Goal: Transaction & Acquisition: Purchase product/service

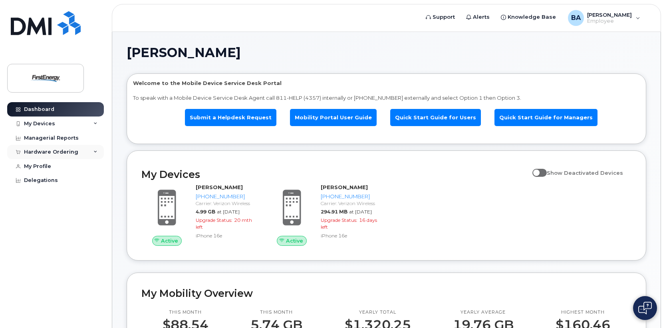
click at [47, 150] on div "Hardware Ordering" at bounding box center [51, 152] width 54 height 6
click at [42, 178] on div "New Order" at bounding box center [43, 181] width 30 height 7
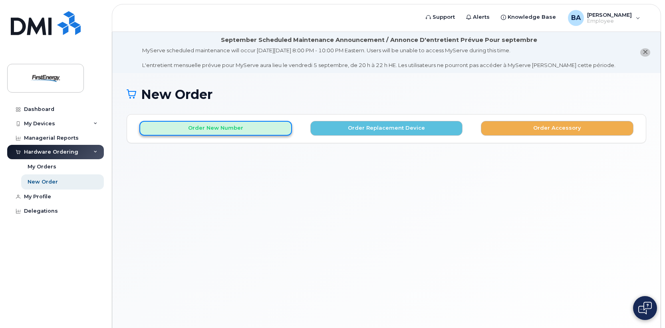
click at [205, 127] on button "Order New Number" at bounding box center [215, 128] width 153 height 15
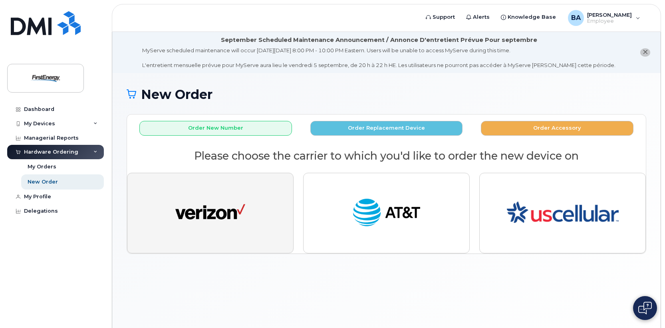
click at [231, 197] on img "button" at bounding box center [210, 213] width 70 height 36
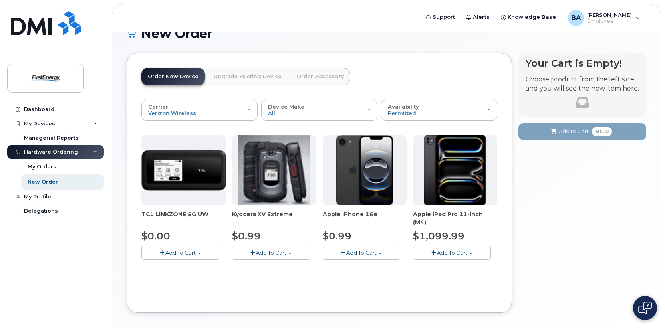
scroll to position [80, 0]
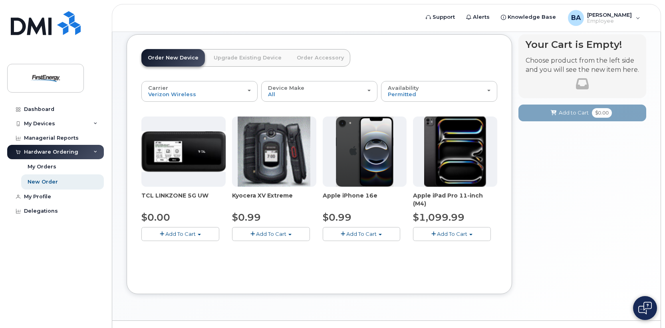
click at [353, 234] on span "Add To Cart" at bounding box center [361, 234] width 30 height 6
click at [361, 249] on link "$0.99 - 2 Year Activation" at bounding box center [365, 249] width 80 height 10
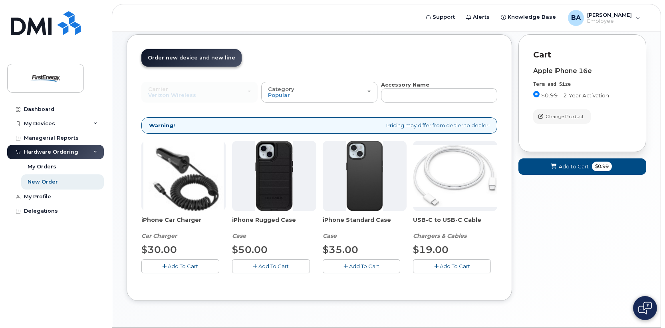
click at [445, 268] on span "Add To Cart" at bounding box center [455, 266] width 30 height 6
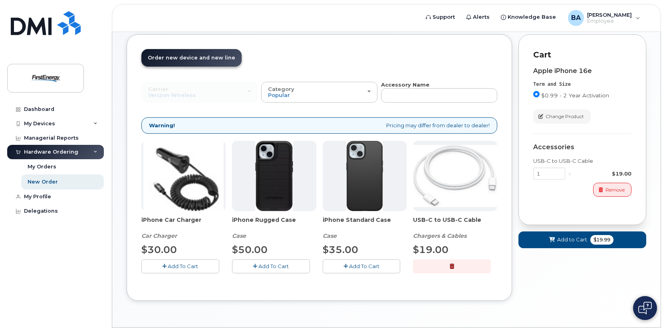
click at [356, 266] on span "Add To Cart" at bounding box center [364, 266] width 30 height 6
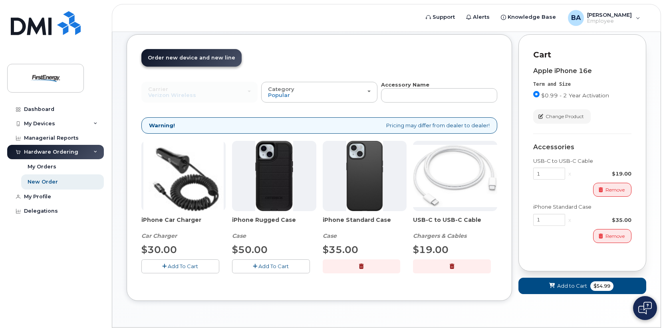
click at [166, 265] on icon "button" at bounding box center [164, 266] width 4 height 5
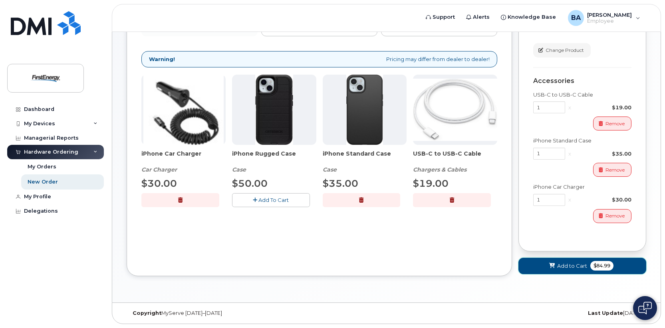
click at [561, 264] on span "Add to Cart" at bounding box center [572, 266] width 30 height 8
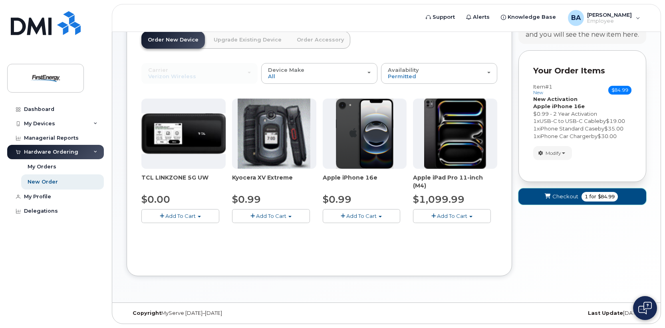
click at [551, 194] on button "Checkout 1 for $84.99" at bounding box center [582, 196] width 128 height 16
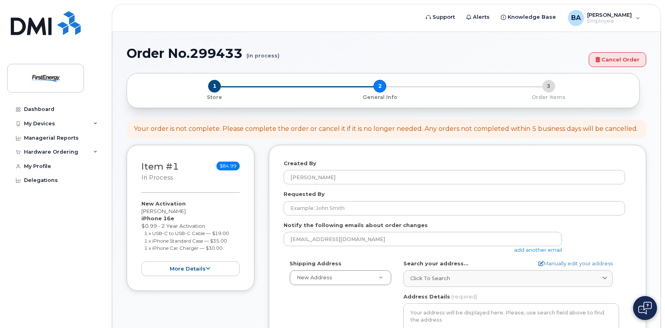
select select
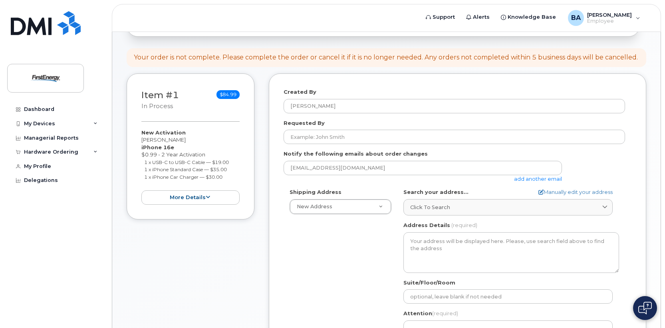
scroll to position [120, 0]
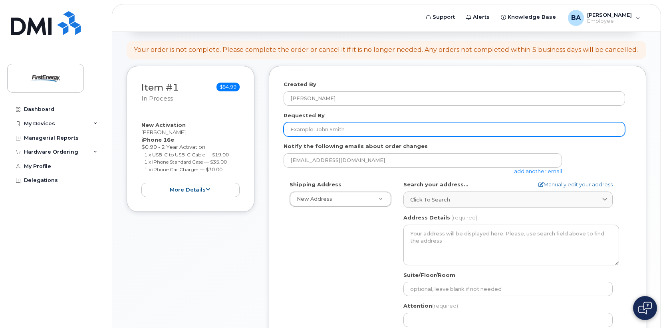
click at [328, 125] on input "Requested By" at bounding box center [453, 129] width 341 height 14
type input "j"
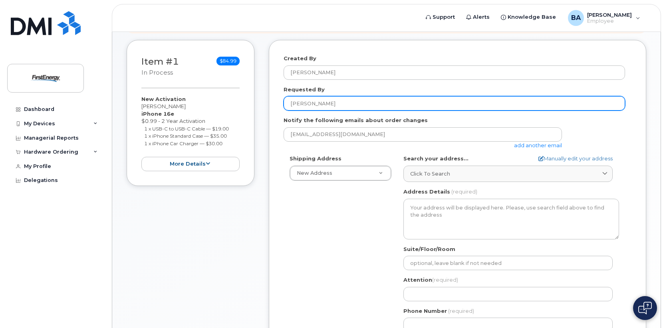
scroll to position [160, 0]
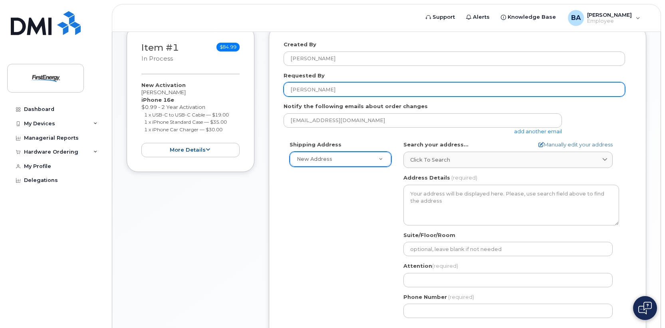
type input "[PERSON_NAME]"
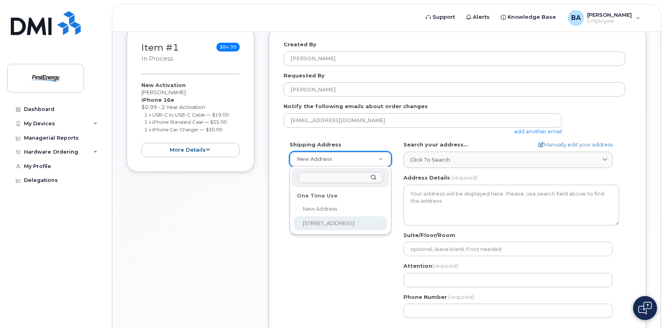
select select "1910 W Market St"
type textarea "1910 W Market St AKRON OH 44313-6938 UNITED STATES"
type input "Bldg 4"
type input "Mike Bennett"
type input "3303976484"
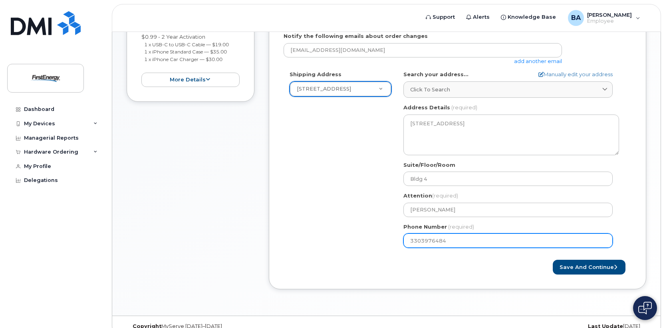
scroll to position [243, 0]
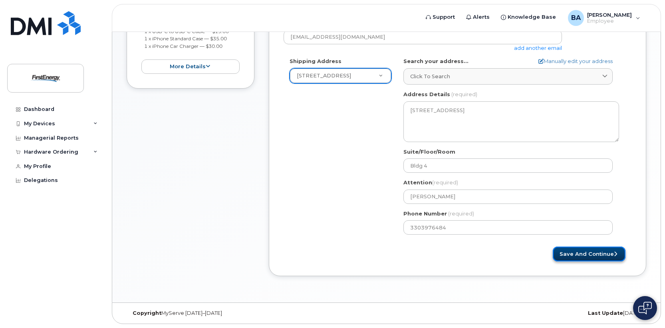
click at [578, 254] on button "Save and Continue" at bounding box center [589, 254] width 73 height 15
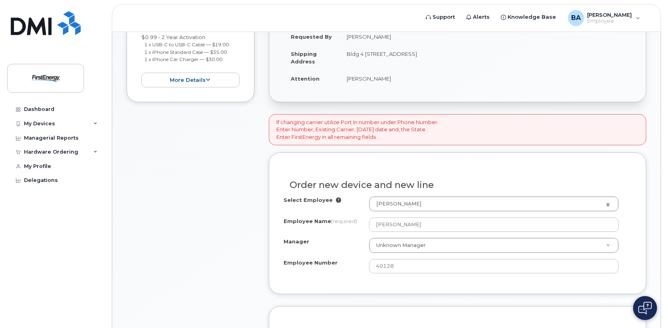
scroll to position [240, 0]
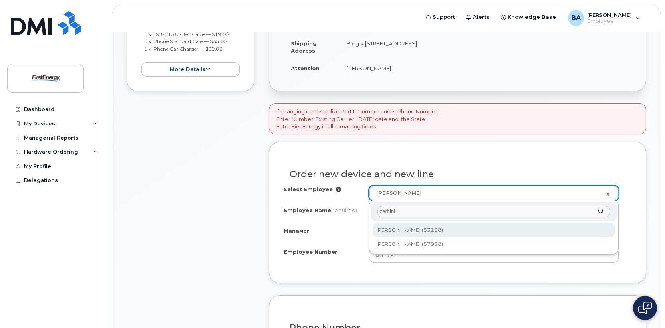
type input "zerbini"
type input "2079722"
type input "Jonathan R Zerbini"
type input "53158"
select select "2075534"
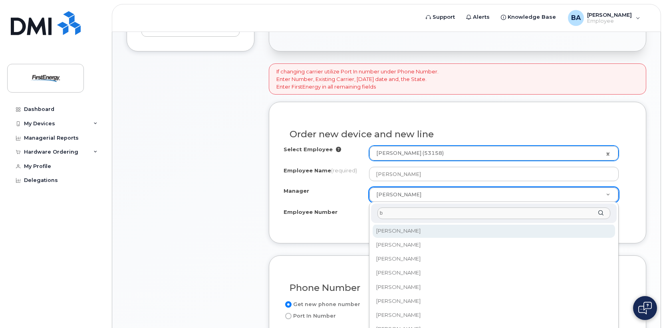
scroll to position [0, 0]
type input "bennet"
select select "2073084"
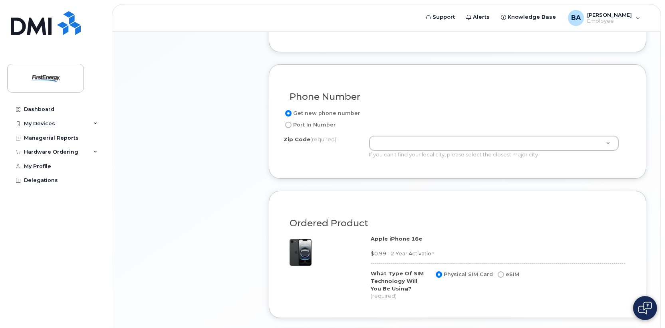
scroll to position [480, 0]
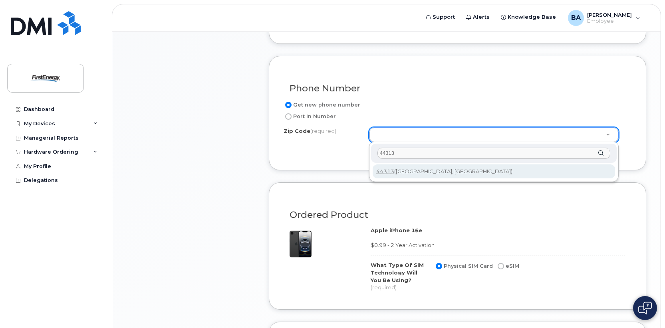
type input "44313"
type input "44313 ([GEOGRAPHIC_DATA], [GEOGRAPHIC_DATA])"
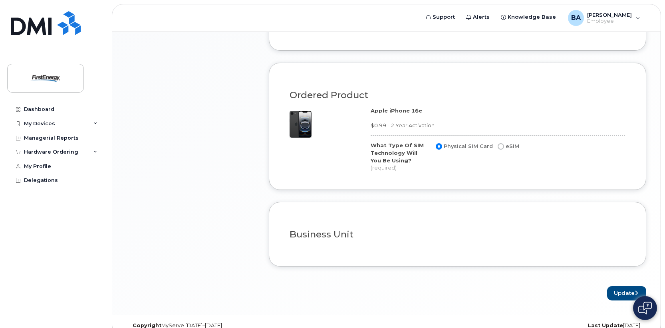
scroll to position [605, 0]
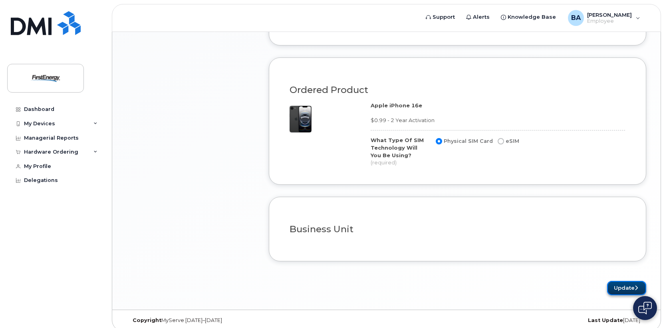
click at [634, 281] on button "Update" at bounding box center [626, 288] width 39 height 15
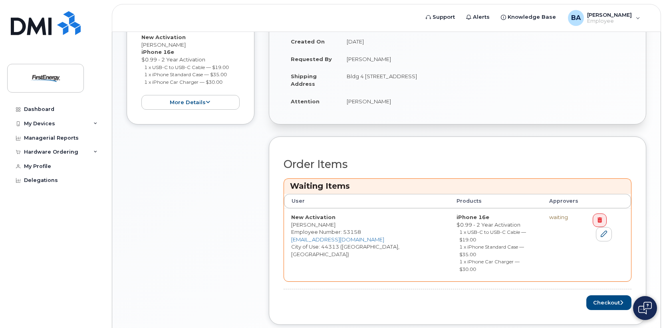
scroll to position [268, 0]
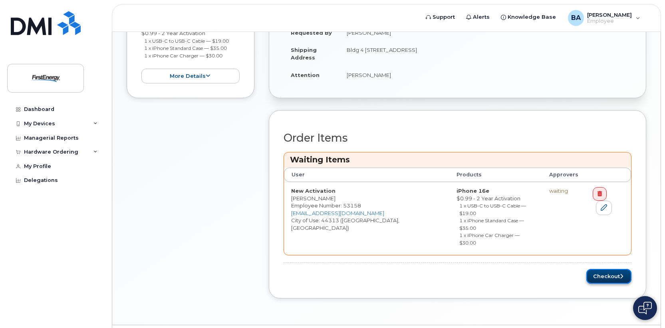
click at [599, 269] on button "Checkout" at bounding box center [608, 276] width 45 height 15
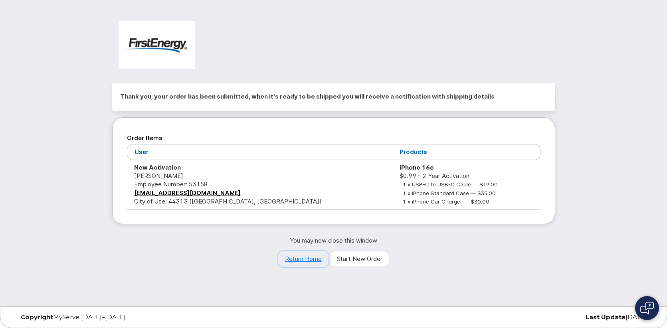
click at [306, 259] on link "Return Home" at bounding box center [303, 259] width 50 height 16
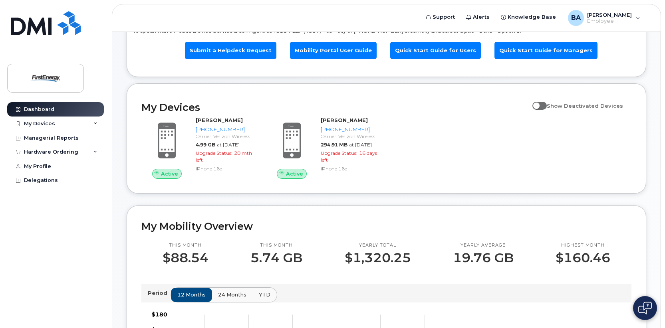
scroll to position [40, 0]
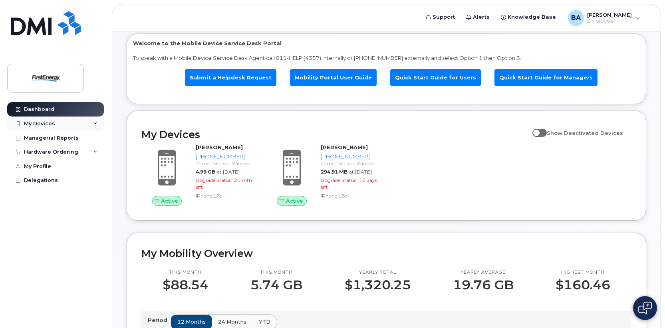
click at [52, 126] on div "My Devices" at bounding box center [39, 124] width 31 height 6
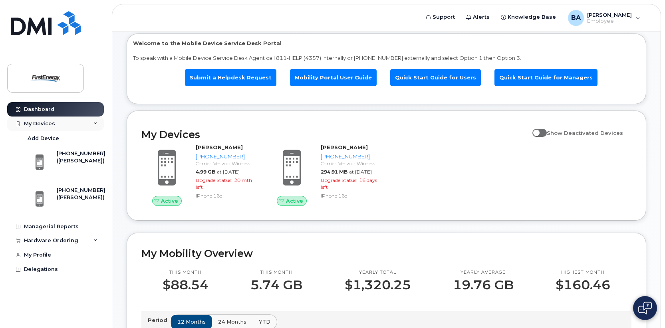
click at [52, 126] on div "My Devices" at bounding box center [39, 124] width 31 height 6
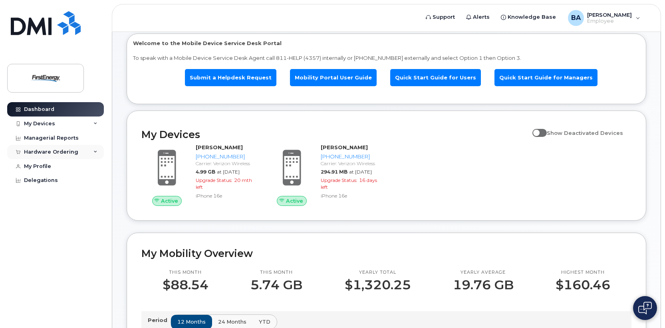
click at [53, 149] on div "Hardware Ordering" at bounding box center [51, 152] width 54 height 6
click at [48, 166] on div "My Orders" at bounding box center [42, 166] width 29 height 7
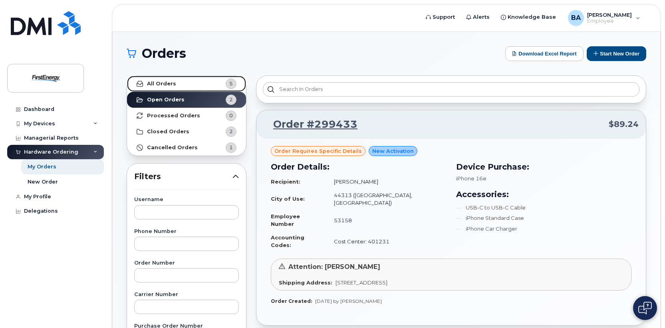
click at [164, 83] on strong "All Orders" at bounding box center [161, 84] width 29 height 6
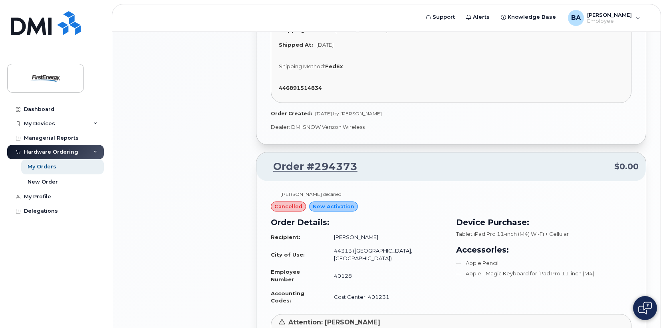
scroll to position [759, 0]
